Goal: Task Accomplishment & Management: Manage account settings

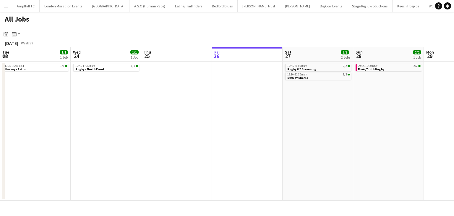
scroll to position [0, 141]
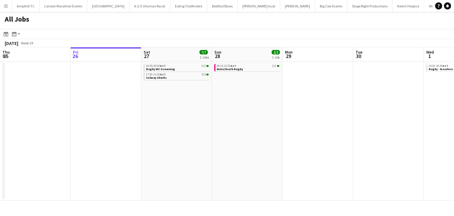
click at [82, 136] on app-calendar-viewport "Tue 23 1/1 1 Job Wed 24 1/1 1 Job Thu 25 Fri 26 Sat 27 7/7 2 Jobs Sun 28 2/2 1 …" at bounding box center [227, 123] width 454 height 153
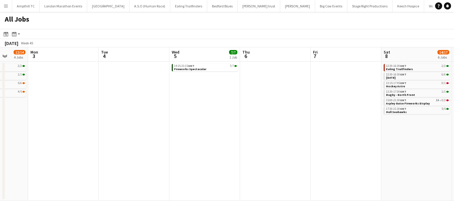
scroll to position [0, 183]
drag, startPoint x: 270, startPoint y: 127, endPoint x: 288, endPoint y: 129, distance: 19.1
click at [288, 129] on app-calendar-viewport "Fri 31 2/2 1 Job Sat 1 28/29 7 Jobs Sun 2 12/14 4 Jobs Mon 3 Tue 4 Wed 5 7/7 1 …" at bounding box center [227, 123] width 454 height 153
click at [428, 103] on link "15:00-21:30 GMT 1A • 0/2 Aspley Guise Fireworks Display" at bounding box center [418, 101] width 63 height 7
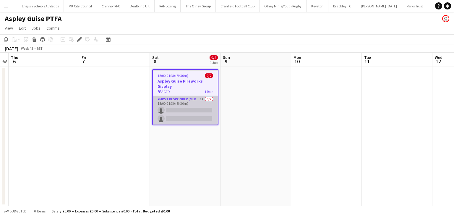
scroll to position [0, 1053]
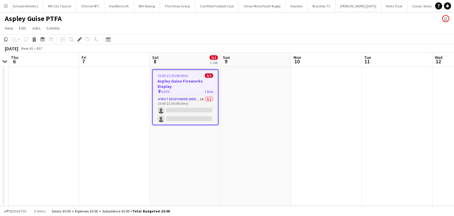
click at [192, 85] on h3 "Aspley Guise Fireworks Display" at bounding box center [185, 83] width 65 height 11
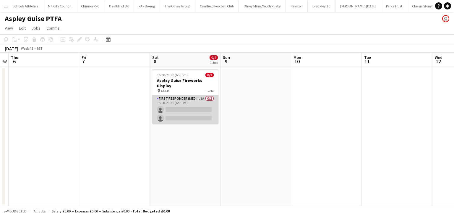
click at [190, 98] on app-card-role "First Responder (Medical) 1A 0/2 15:00-21:30 (6h30m) single-neutral-actions sin…" at bounding box center [185, 109] width 66 height 29
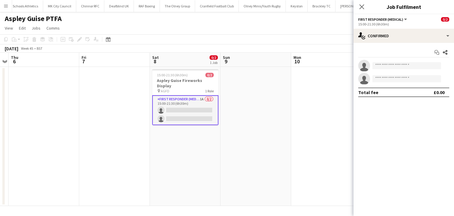
click at [389, 43] on div "Start chat Share single-neutral-actions single-neutral-actions Total fee £0.00" at bounding box center [403, 72] width 100 height 59
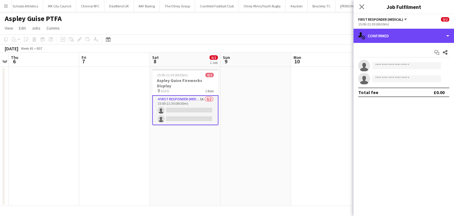
click at [395, 38] on div "single-neutral-actions-check-2 Confirmed" at bounding box center [403, 36] width 100 height 14
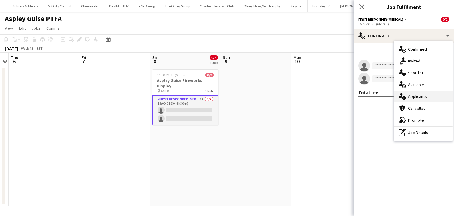
click at [416, 99] on div "single-neutral-actions-information Applicants" at bounding box center [423, 96] width 59 height 12
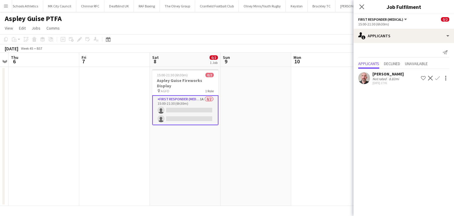
click at [437, 78] on app-icon "Confirm" at bounding box center [437, 78] width 5 height 5
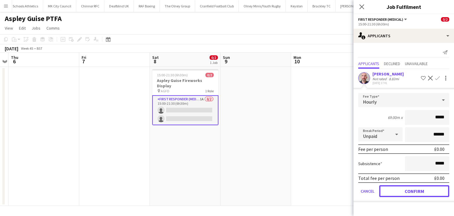
click at [413, 192] on button "Confirm" at bounding box center [414, 191] width 70 height 12
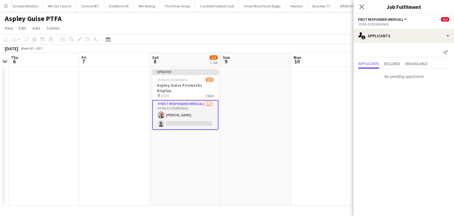
click at [362, 8] on icon "Close pop-in" at bounding box center [361, 6] width 5 height 5
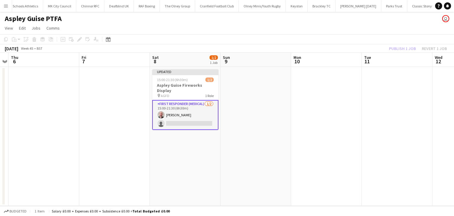
click at [399, 49] on div "Publish 1 job Revert 1 job" at bounding box center [418, 49] width 72 height 8
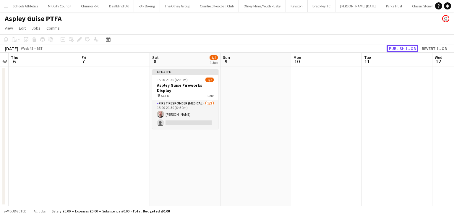
click at [399, 49] on button "Publish 1 job" at bounding box center [403, 49] width 32 height 8
